Goal: Information Seeking & Learning: Learn about a topic

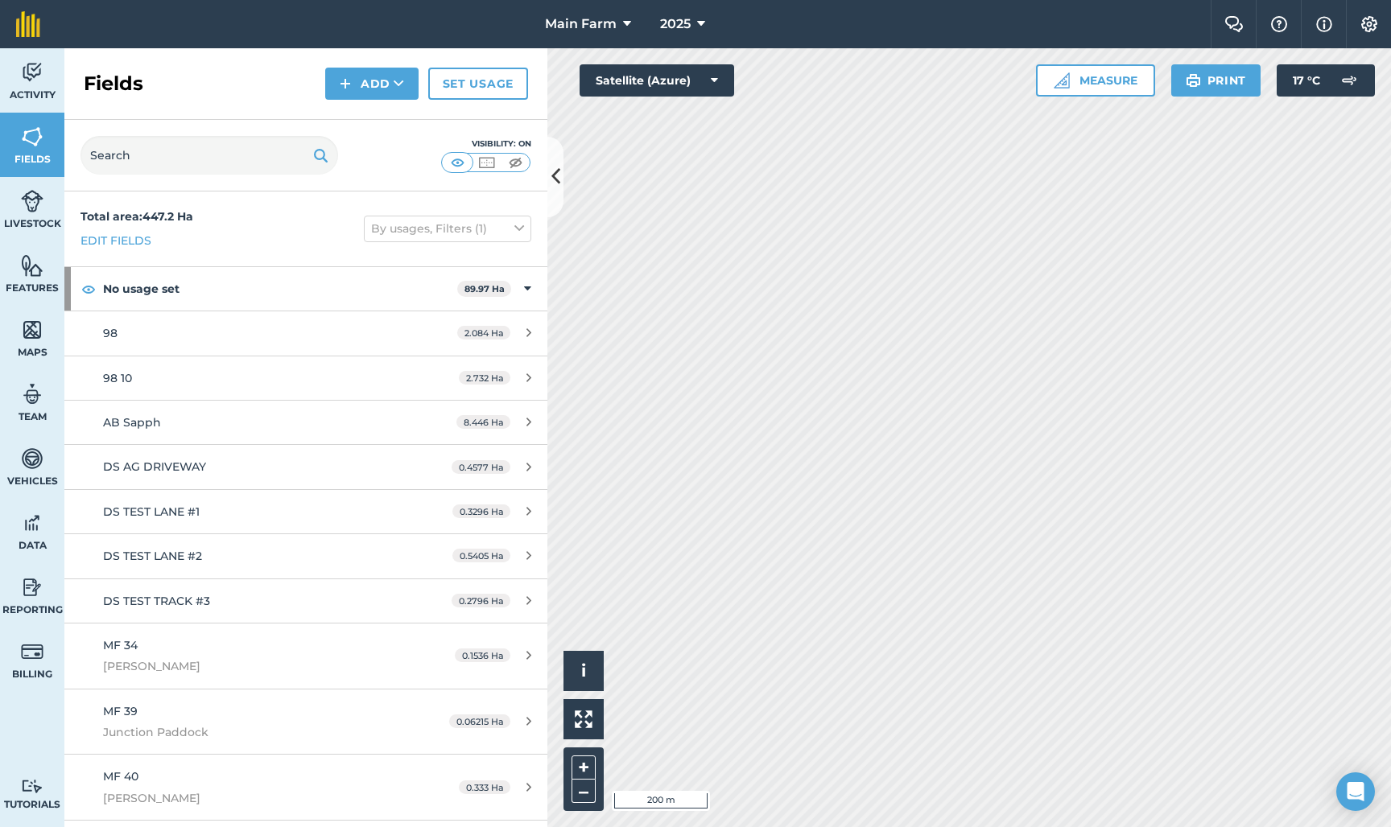
click at [27, 73] on img at bounding box center [32, 72] width 23 height 24
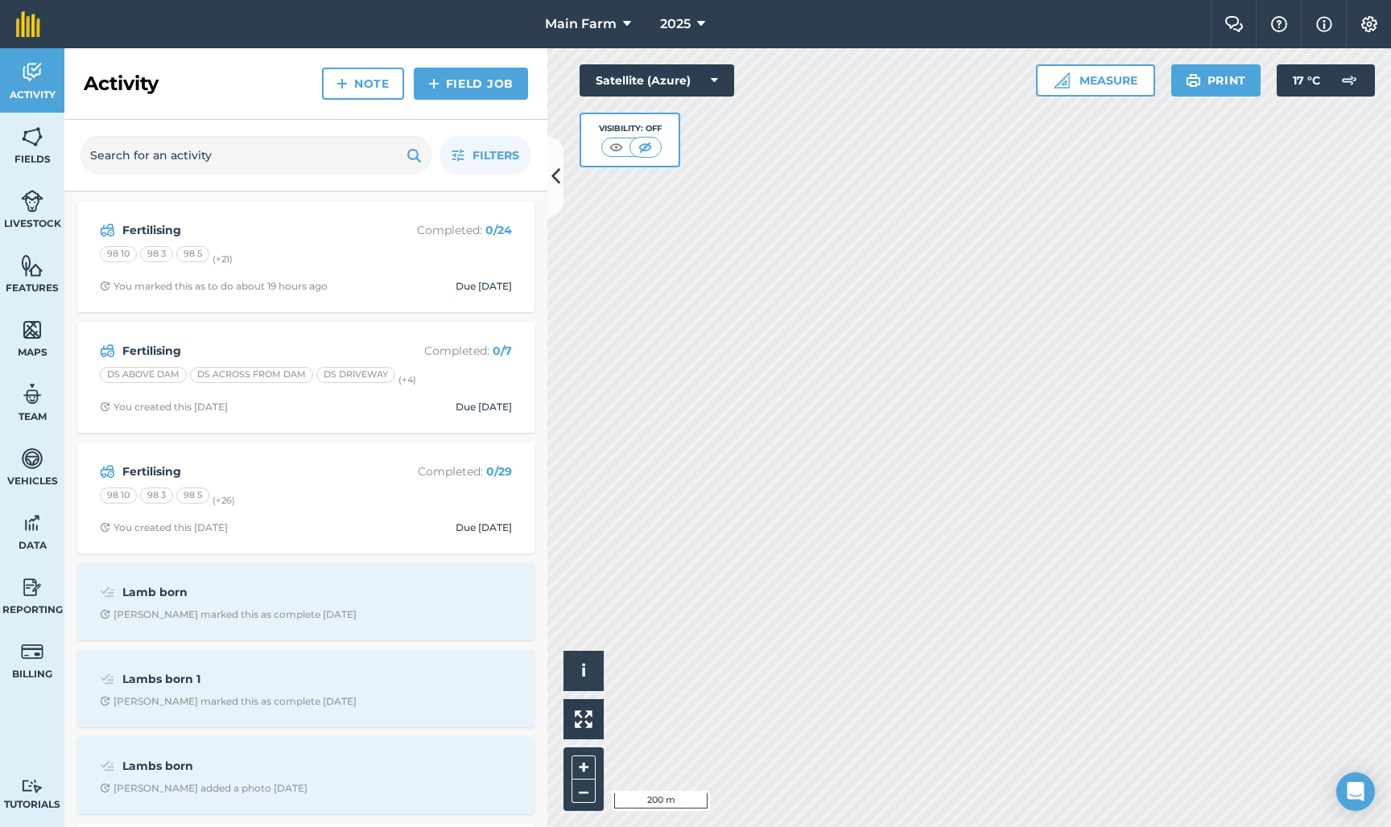
click at [27, 73] on img at bounding box center [32, 72] width 23 height 24
click at [150, 475] on strong "Fertilising" at bounding box center [249, 472] width 255 height 18
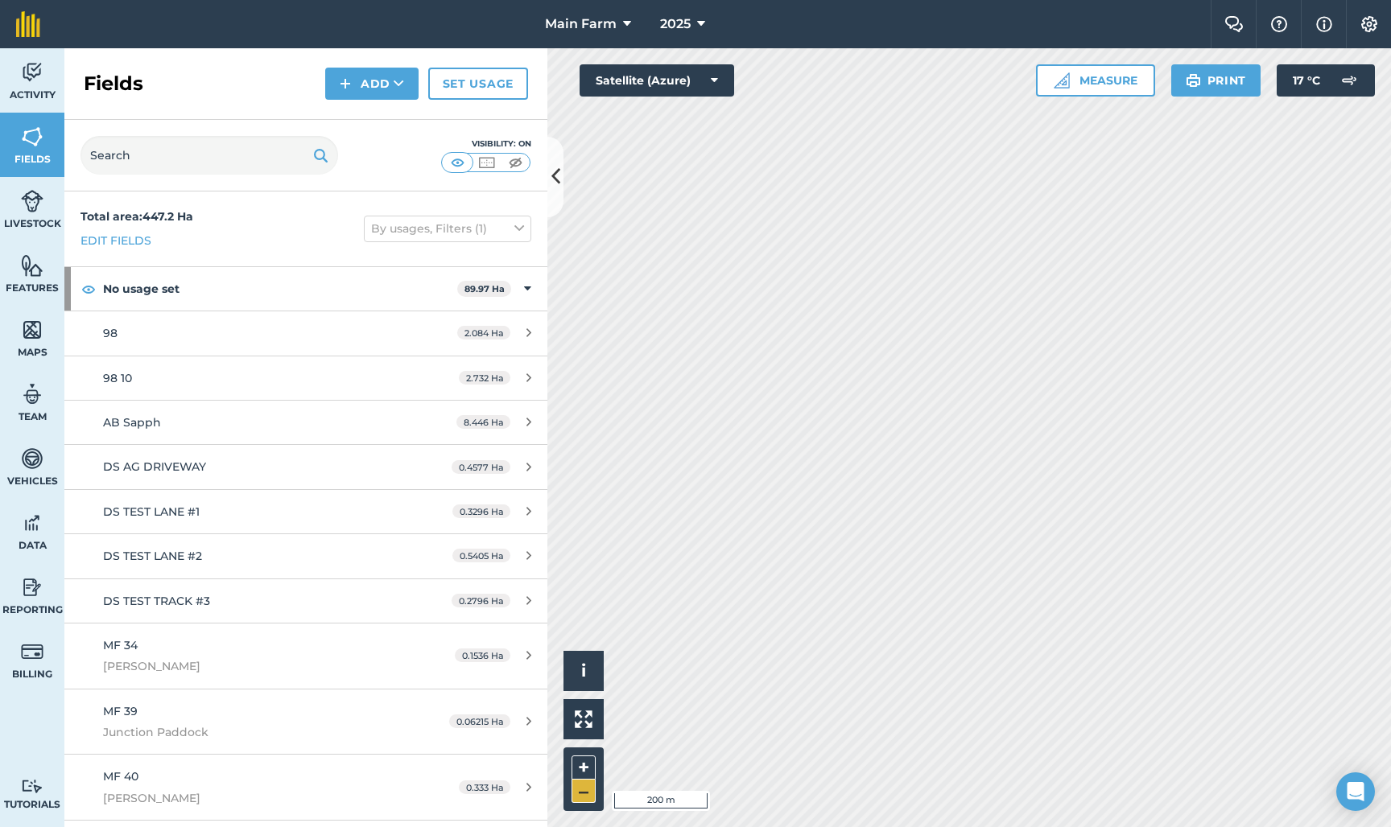
click at [583, 794] on button "–" at bounding box center [583, 791] width 24 height 23
click at [22, 72] on img at bounding box center [32, 72] width 23 height 24
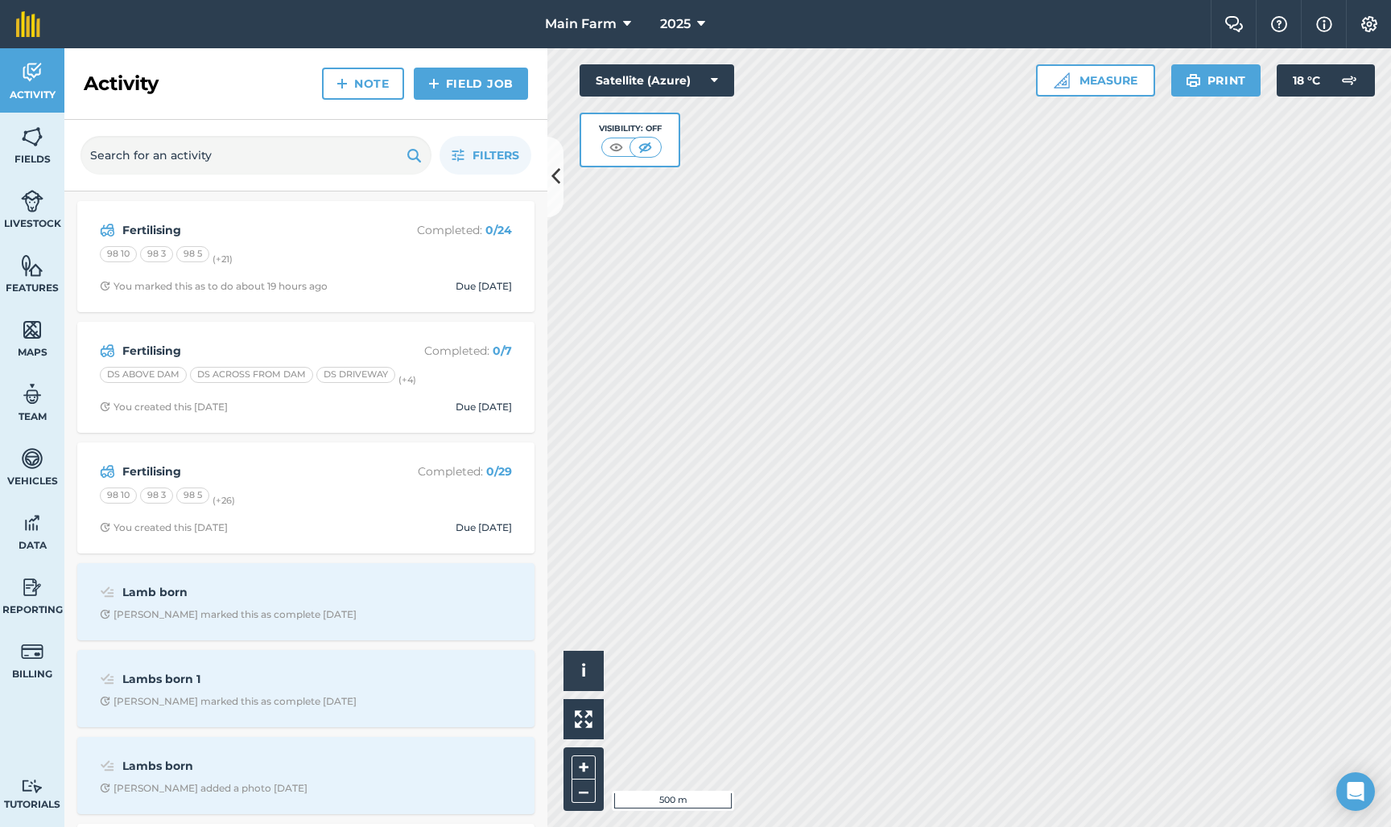
click at [141, 468] on strong "Fertilising" at bounding box center [249, 472] width 255 height 18
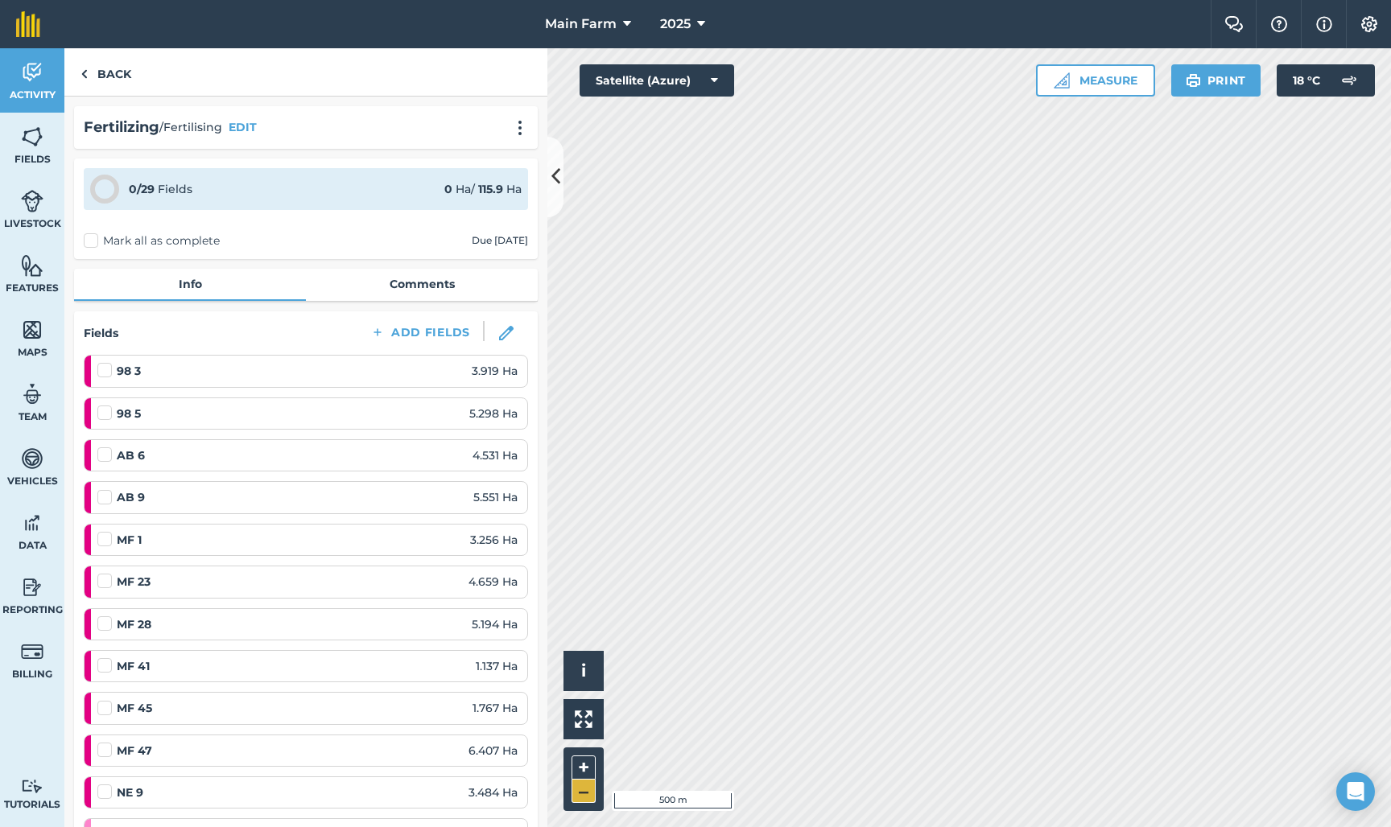
click at [583, 795] on button "–" at bounding box center [583, 791] width 24 height 23
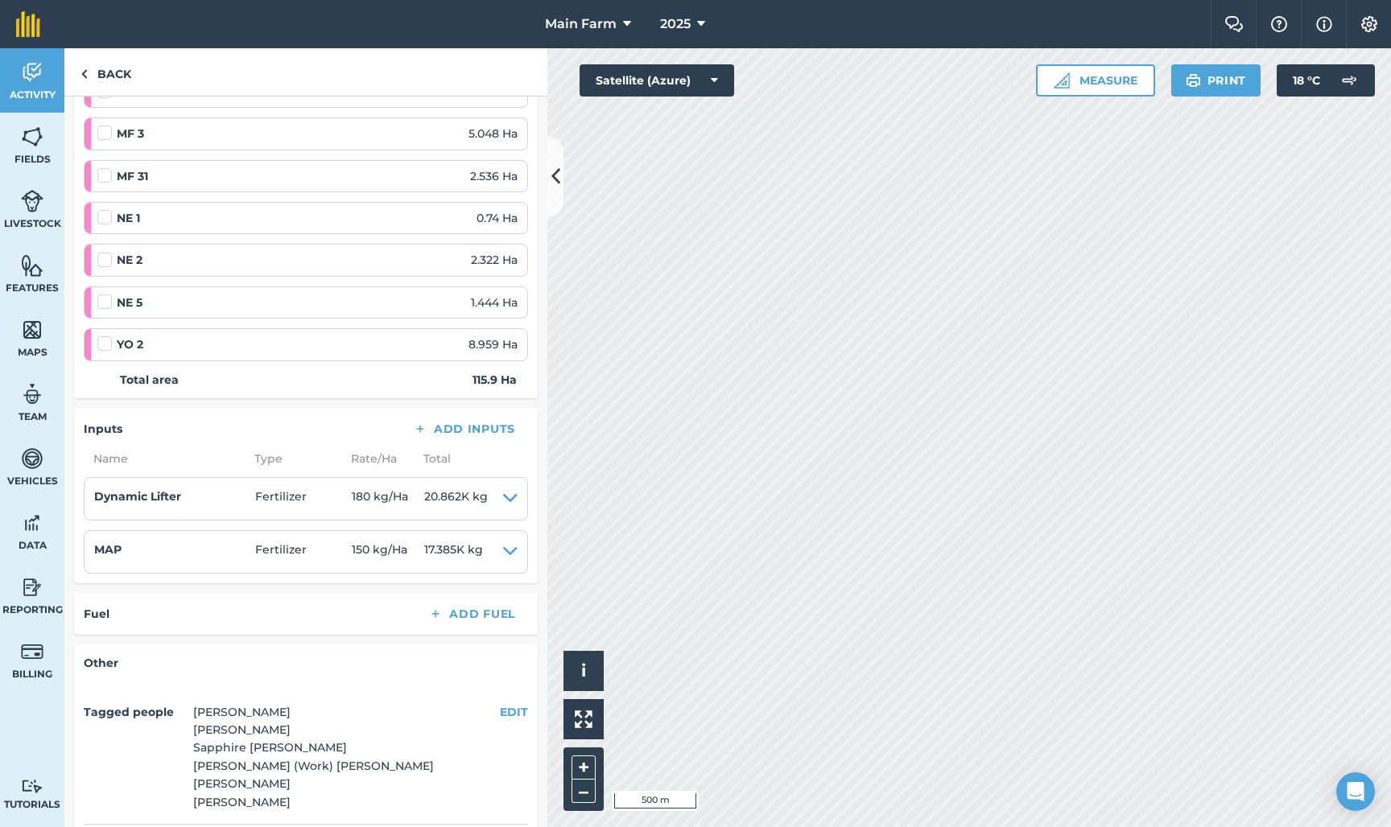
scroll to position [1211, 0]
click at [31, 76] on img at bounding box center [32, 72] width 23 height 24
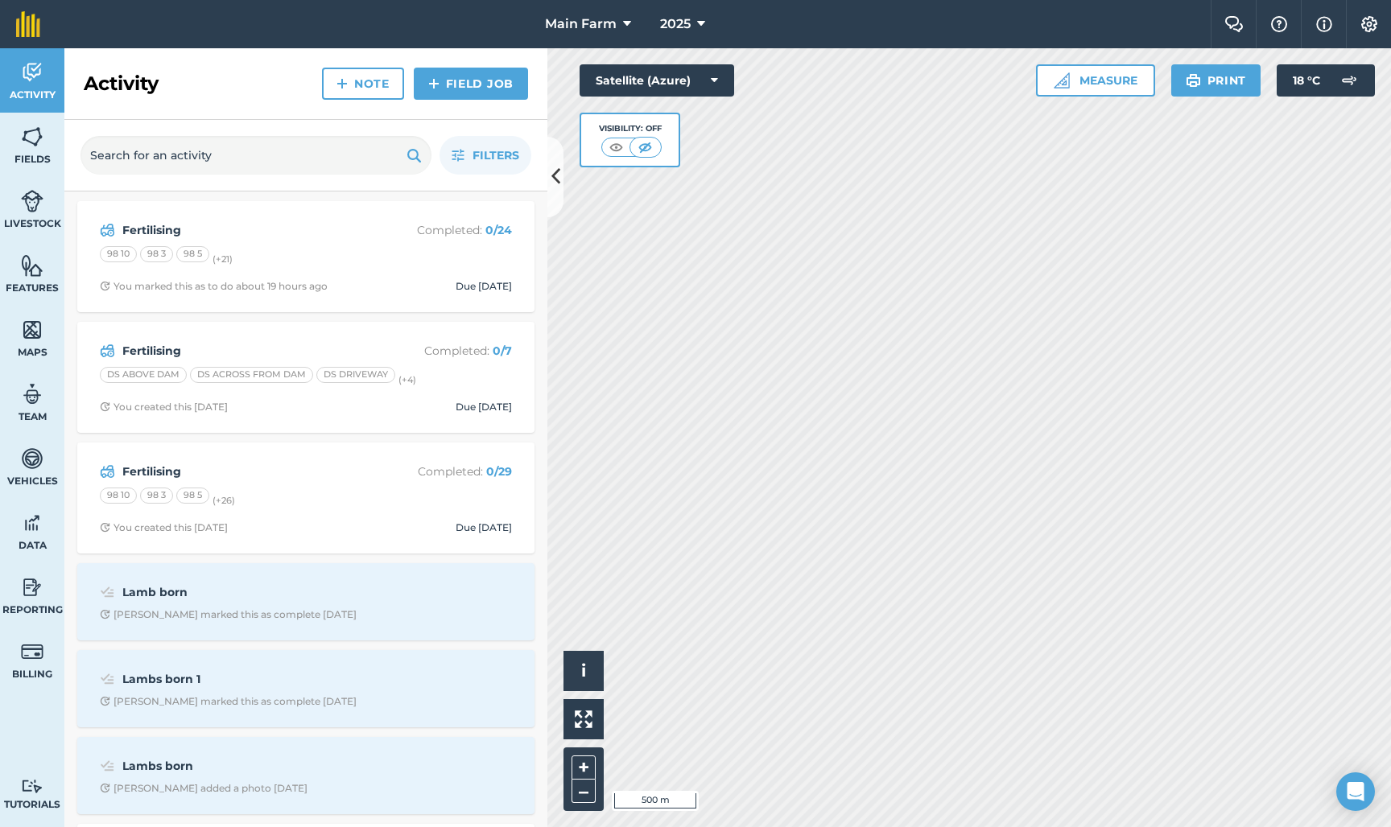
click at [148, 227] on strong "Fertilising" at bounding box center [249, 230] width 255 height 18
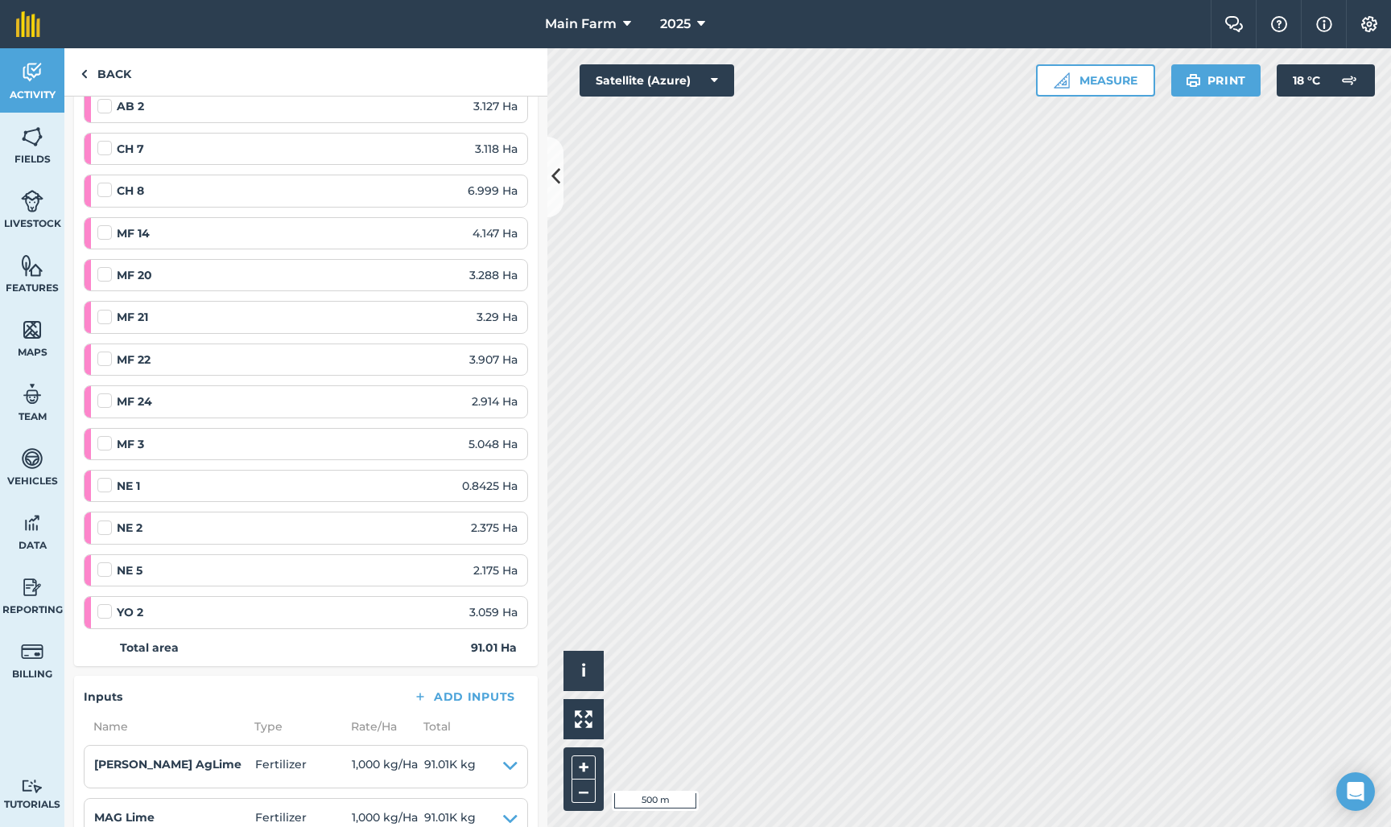
scroll to position [706, 0]
